Goal: Task Accomplishment & Management: Manage account settings

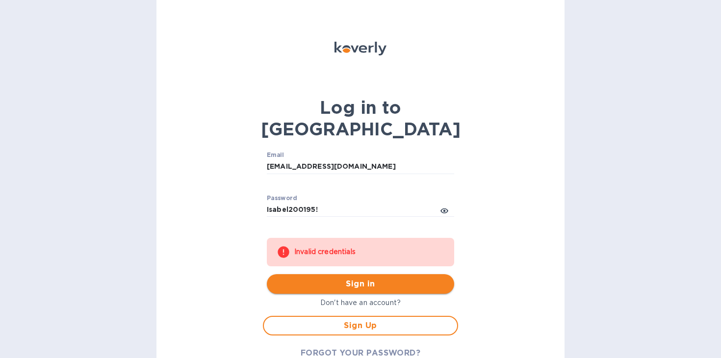
click at [373, 278] on span "Sign in" at bounding box center [360, 284] width 172 height 12
click at [359, 195] on div "Password Isabel200195! ​" at bounding box center [360, 212] width 187 height 35
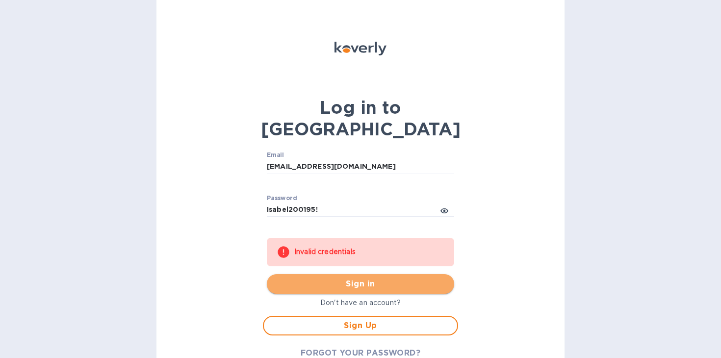
click at [332, 278] on span "Sign in" at bounding box center [360, 284] width 172 height 12
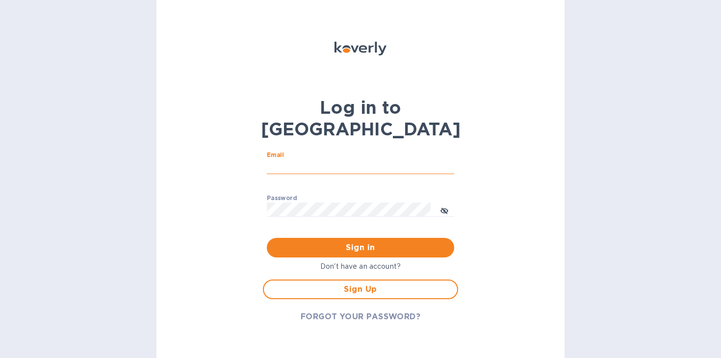
click at [310, 159] on input "Email" at bounding box center [360, 166] width 187 height 15
type input "[EMAIL_ADDRESS][DOMAIN_NAME]"
click at [339, 238] on button "Sign in" at bounding box center [360, 248] width 187 height 20
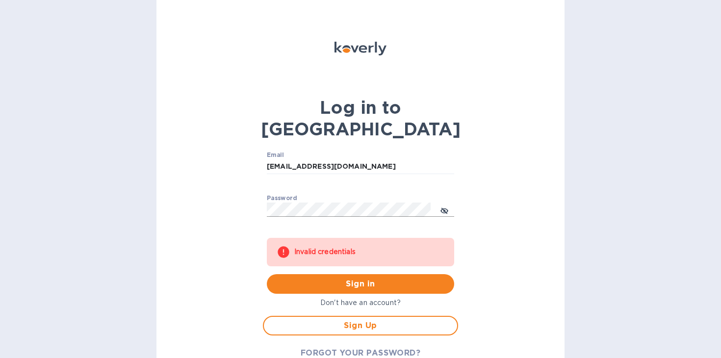
click at [443, 207] on icon "toggle password visibility" at bounding box center [444, 211] width 8 height 8
click at [345, 278] on span "Sign in" at bounding box center [360, 284] width 172 height 12
click at [345, 347] on span "FORGOT YOUR PASSWORD?" at bounding box center [360, 353] width 120 height 12
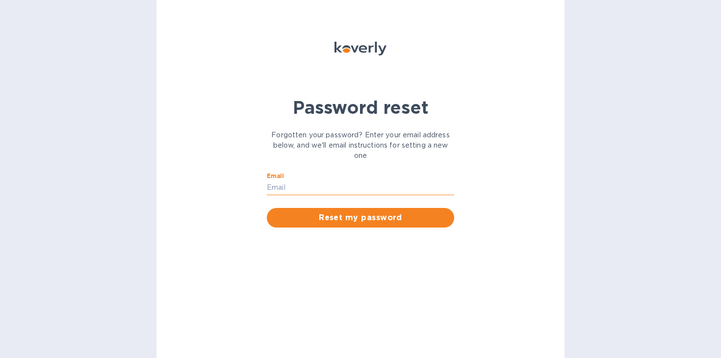
click at [328, 186] on input "Email" at bounding box center [360, 187] width 187 height 15
type input "[EMAIL_ADDRESS][DOMAIN_NAME]"
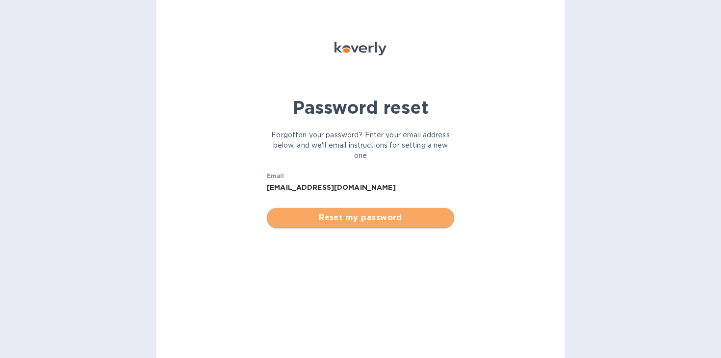
click at [340, 212] on span "Reset my password" at bounding box center [360, 218] width 172 height 12
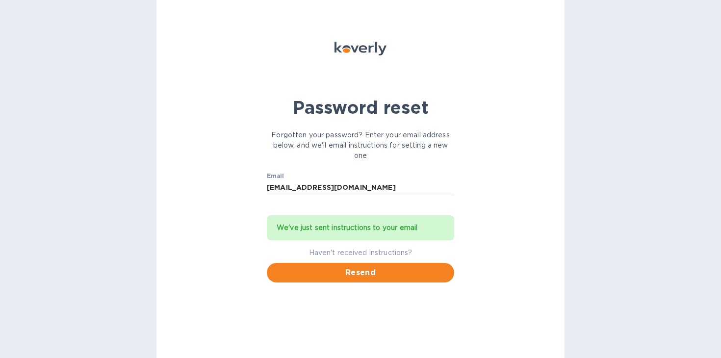
click at [210, 130] on div "Password reset Forgotten your password? Enter your email address below, and we'…" at bounding box center [360, 179] width 408 height 358
click at [343, 240] on div "We've just sent instructions to your email" at bounding box center [360, 227] width 187 height 25
click at [351, 268] on span "Resend" at bounding box center [360, 273] width 172 height 12
